Goal: Navigation & Orientation: Find specific page/section

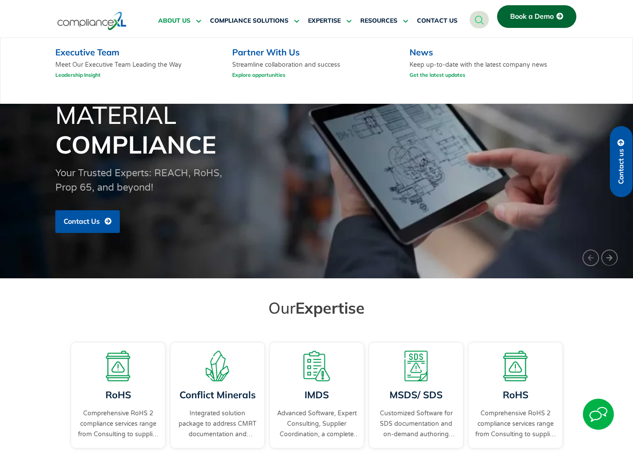
click at [176, 18] on span "ABOUT US" at bounding box center [174, 21] width 32 height 8
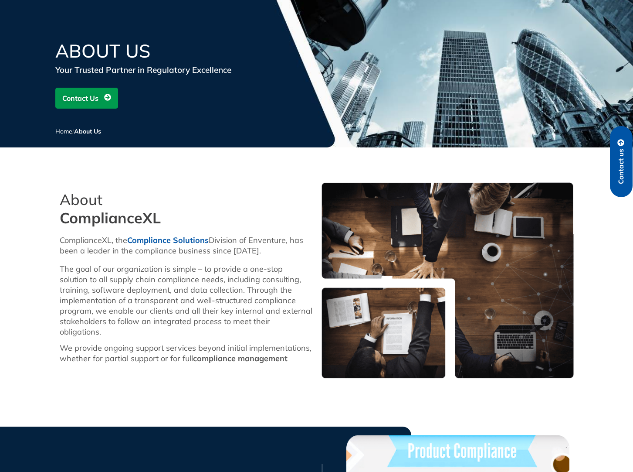
scroll to position [87, 0]
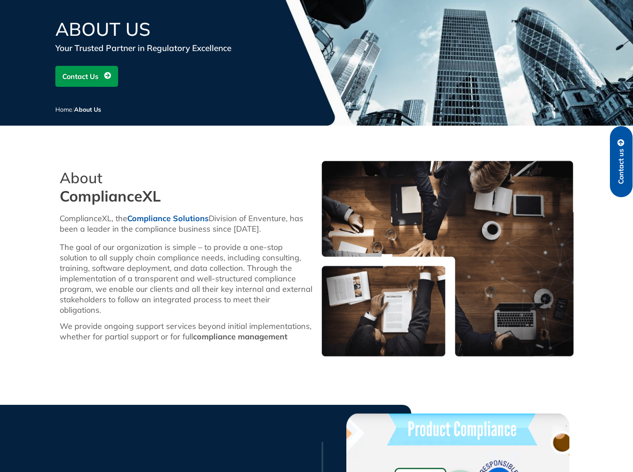
click at [271, 224] on p "ComplianceXL, the Compliance Solutions Division of Enventure, has been a leader…" at bounding box center [186, 223] width 253 height 21
